Goal: Task Accomplishment & Management: Use online tool/utility

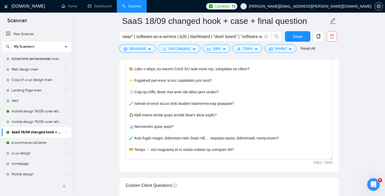
scroll to position [318, 0]
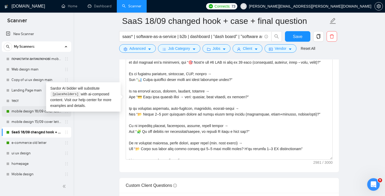
click at [27, 109] on link "mobile design 18/09 cover letter another first part" at bounding box center [37, 111] width 50 height 10
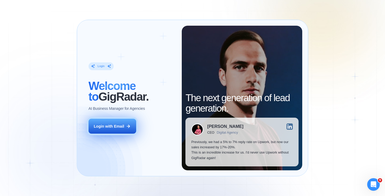
click at [119, 124] on div "Login with Email" at bounding box center [109, 126] width 30 height 5
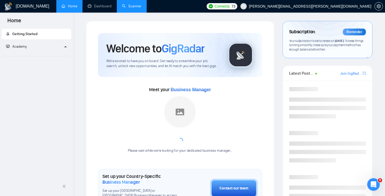
click at [135, 8] on link "Scanner" at bounding box center [131, 6] width 19 height 4
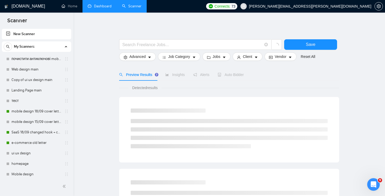
click at [101, 7] on link "Dashboard" at bounding box center [100, 6] width 24 height 4
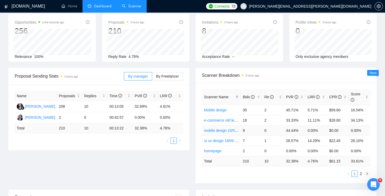
scroll to position [26, 0]
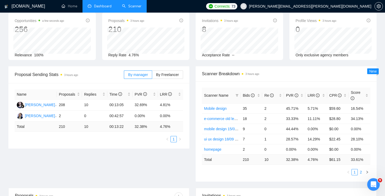
click at [359, 170] on link "2" at bounding box center [361, 172] width 6 height 6
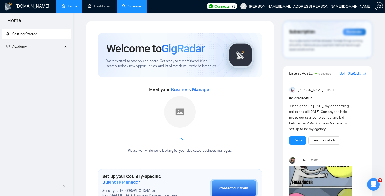
click at [129, 8] on link "Scanner" at bounding box center [131, 6] width 19 height 4
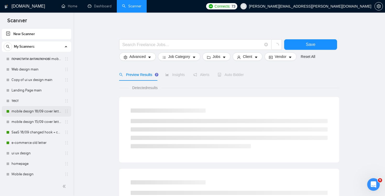
click at [37, 112] on link "mobile design 18/09 cover letter another first part" at bounding box center [37, 111] width 50 height 10
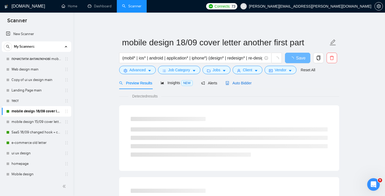
click at [242, 84] on span "Auto Bidder" at bounding box center [238, 83] width 26 height 4
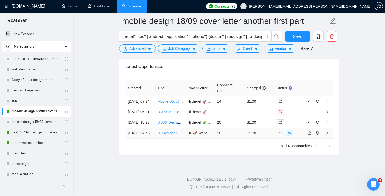
scroll to position [1299, 0]
click at [38, 133] on link "SaaS 18/09 changed hook + case + final question" at bounding box center [37, 132] width 50 height 10
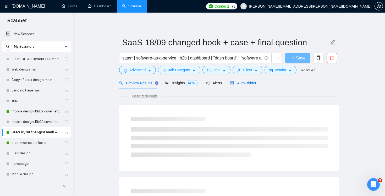
click at [250, 82] on span "Auto Bidder" at bounding box center [243, 83] width 26 height 4
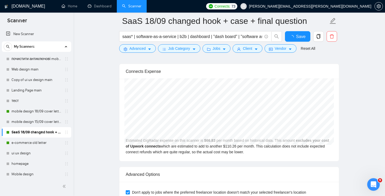
scroll to position [1303, 0]
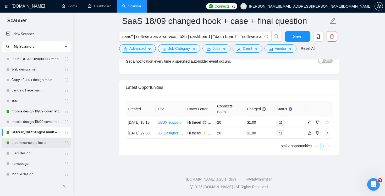
click at [34, 142] on link "e-commerce old letter" at bounding box center [37, 142] width 50 height 10
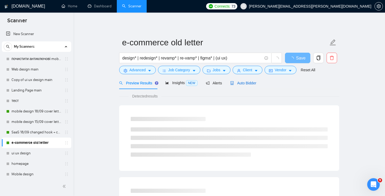
click at [247, 82] on span "Auto Bidder" at bounding box center [243, 83] width 26 height 4
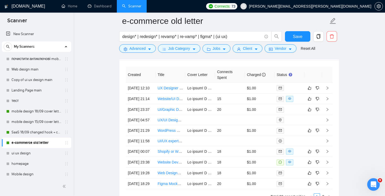
scroll to position [1298, 0]
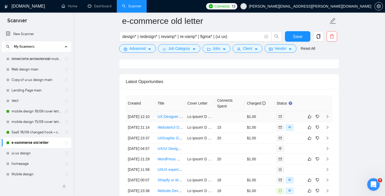
click at [234, 122] on td at bounding box center [230, 116] width 30 height 11
